Goal: Information Seeking & Learning: Check status

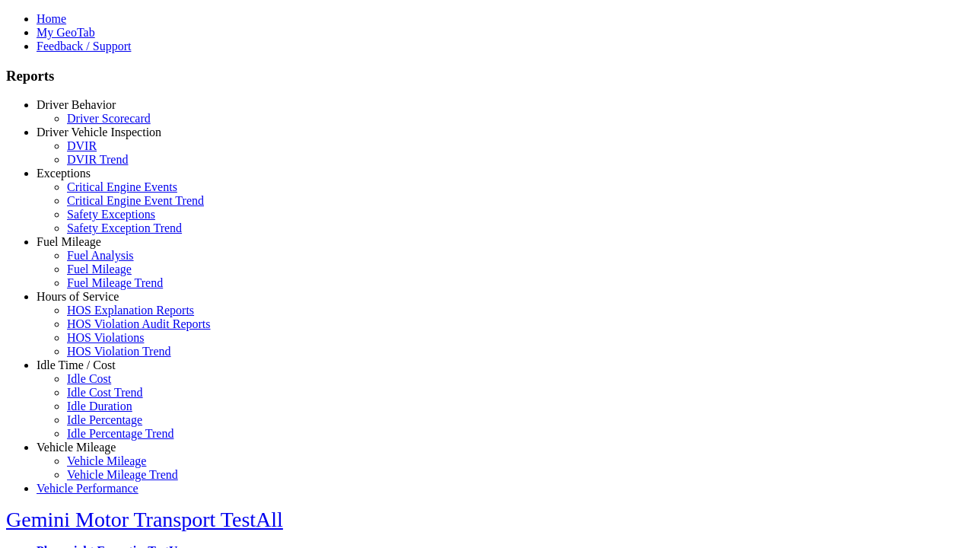
click at [88, 371] on link "Idle Time / Cost" at bounding box center [76, 364] width 79 height 13
click at [99, 427] on link "Idle Percentage Trend" at bounding box center [120, 433] width 107 height 13
type input "**********"
